Goal: Task Accomplishment & Management: Manage account settings

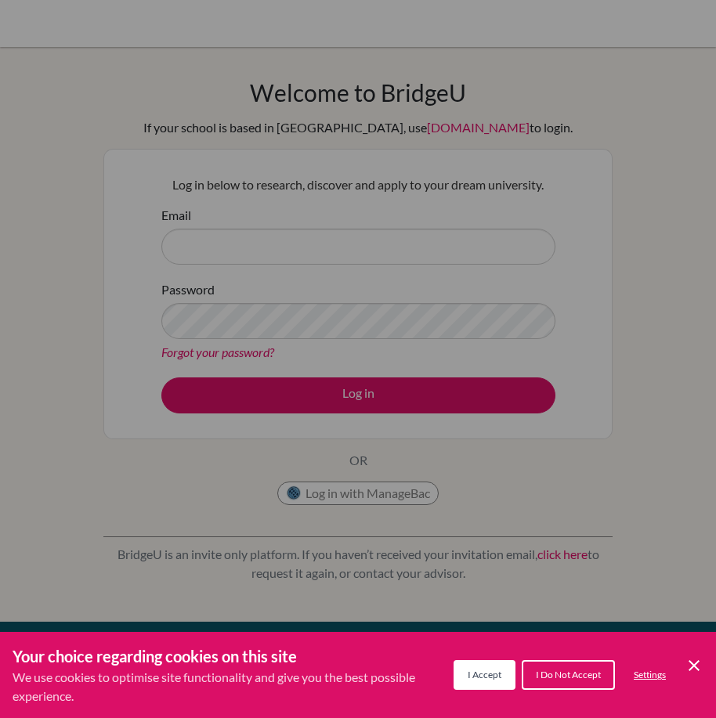
click at [490, 675] on span "I Accept" at bounding box center [484, 675] width 34 height 12
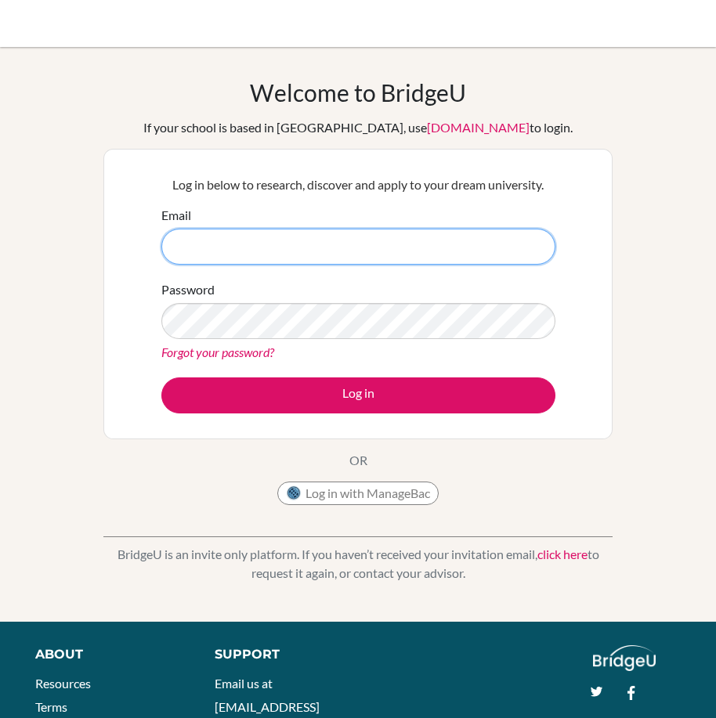
click at [271, 247] on input "Email" at bounding box center [358, 247] width 394 height 36
type input "[EMAIL_ADDRESS]"
click at [161, 377] on button "Log in" at bounding box center [358, 395] width 394 height 36
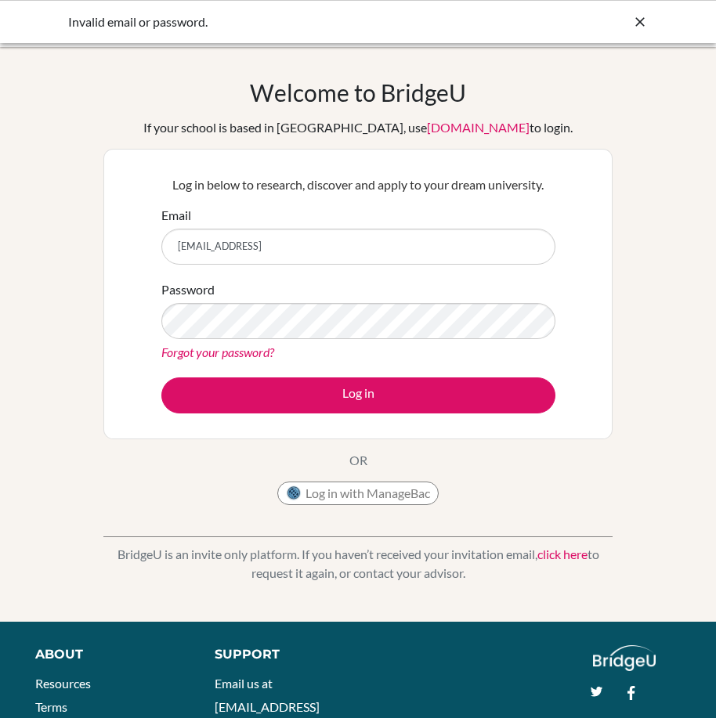
click at [454, 245] on input "[EMAIL_ADDRESS]" at bounding box center [358, 247] width 394 height 36
type input "[EMAIL_ADDRESS][DOMAIN_NAME]"
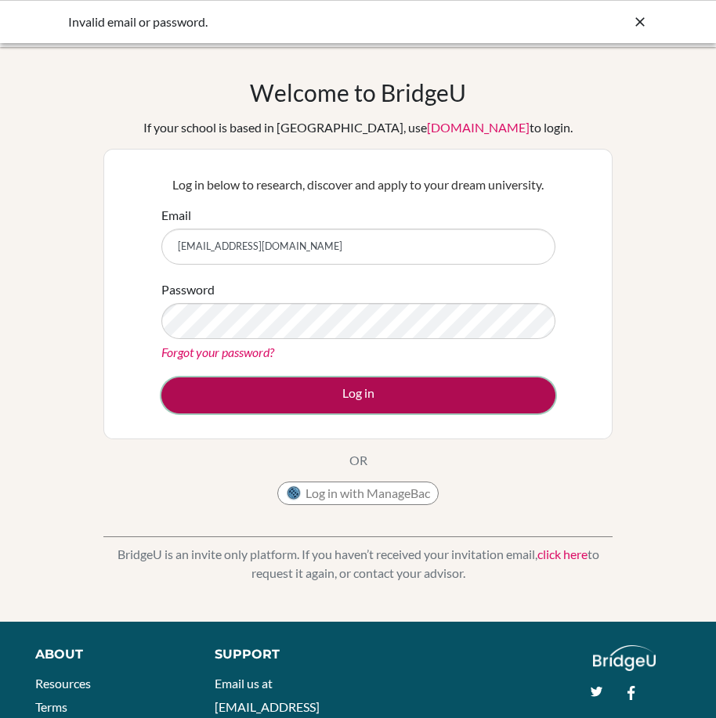
click at [392, 390] on button "Log in" at bounding box center [358, 395] width 394 height 36
